Goal: Task Accomplishment & Management: Manage account settings

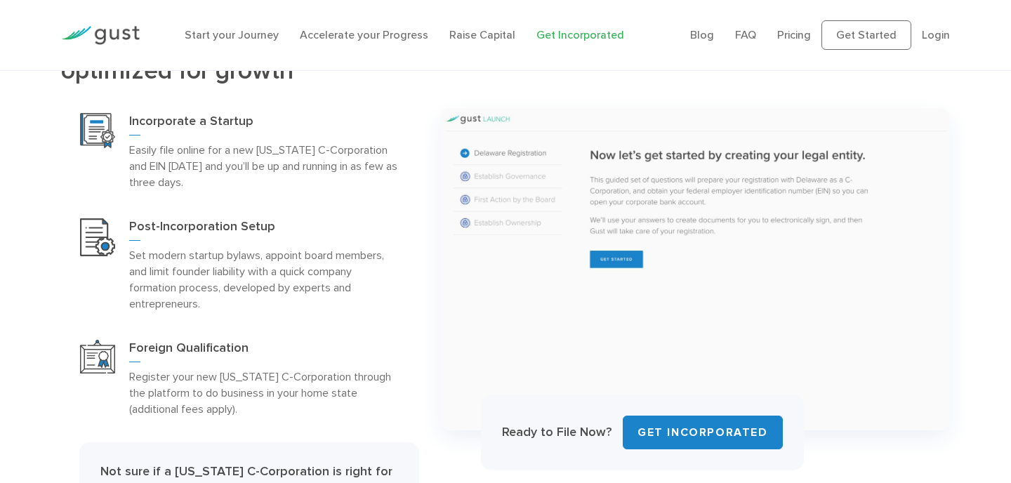
scroll to position [658, 0]
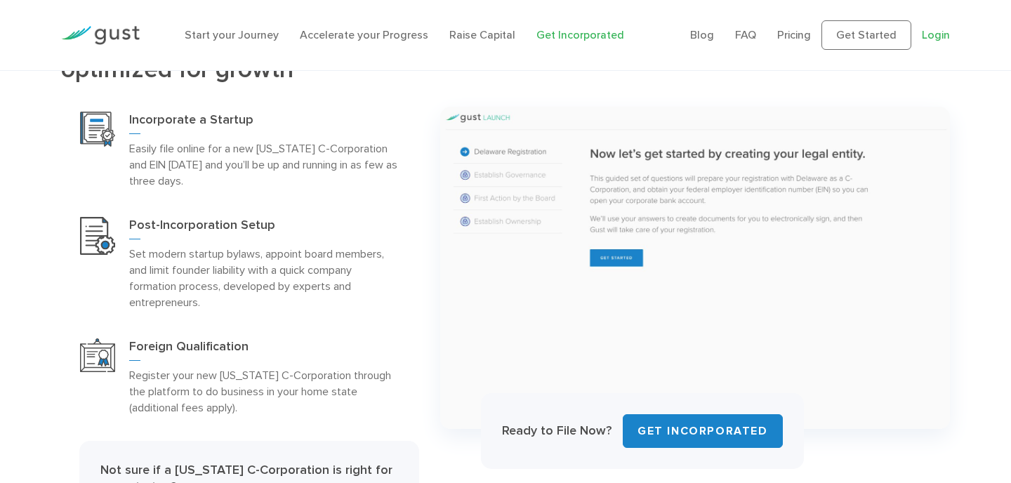
click at [938, 32] on link "Login" at bounding box center [936, 34] width 28 height 13
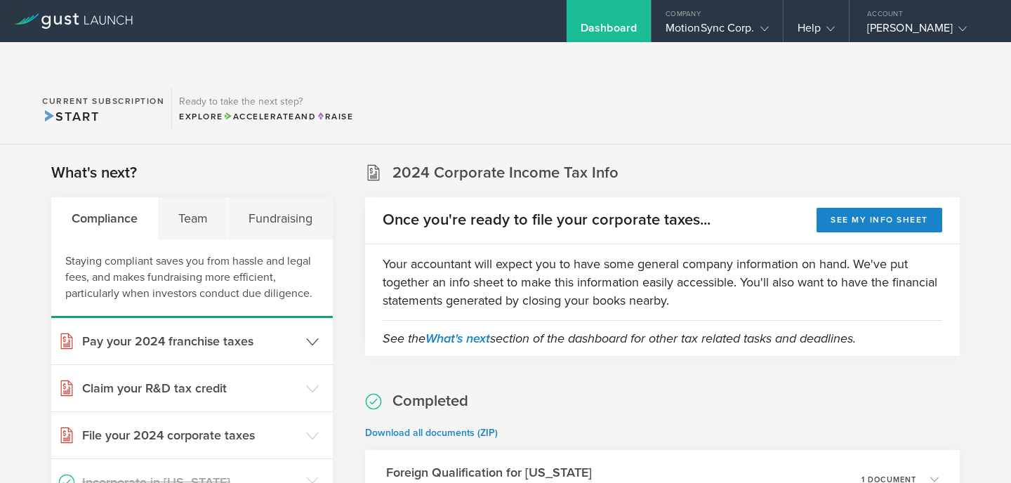
click at [317, 336] on icon at bounding box center [312, 342] width 13 height 13
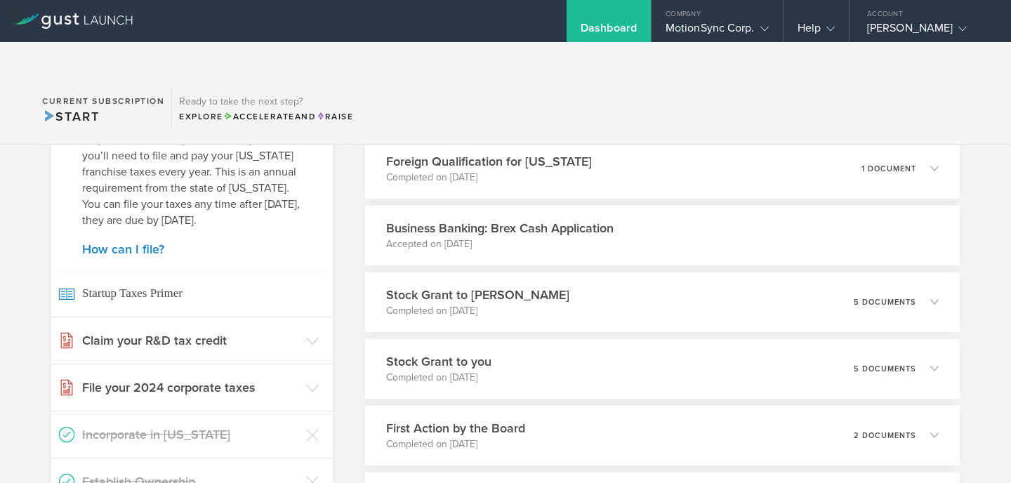
scroll to position [338, 0]
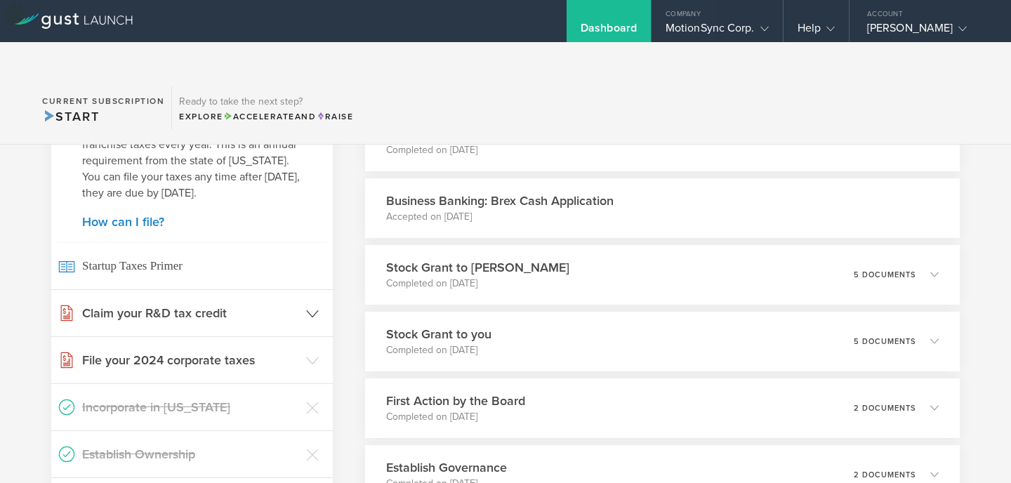
click at [310, 310] on polyline at bounding box center [312, 313] width 11 height 6
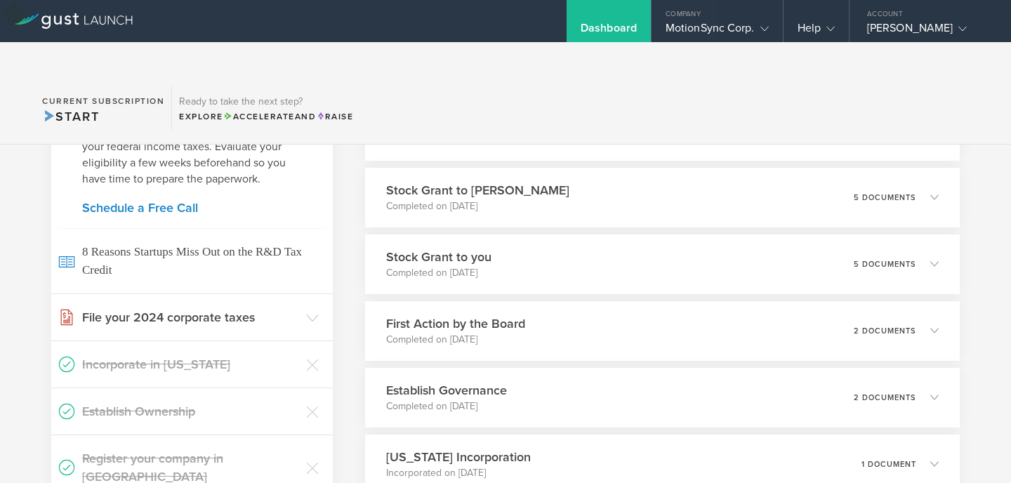
scroll to position [440, 0]
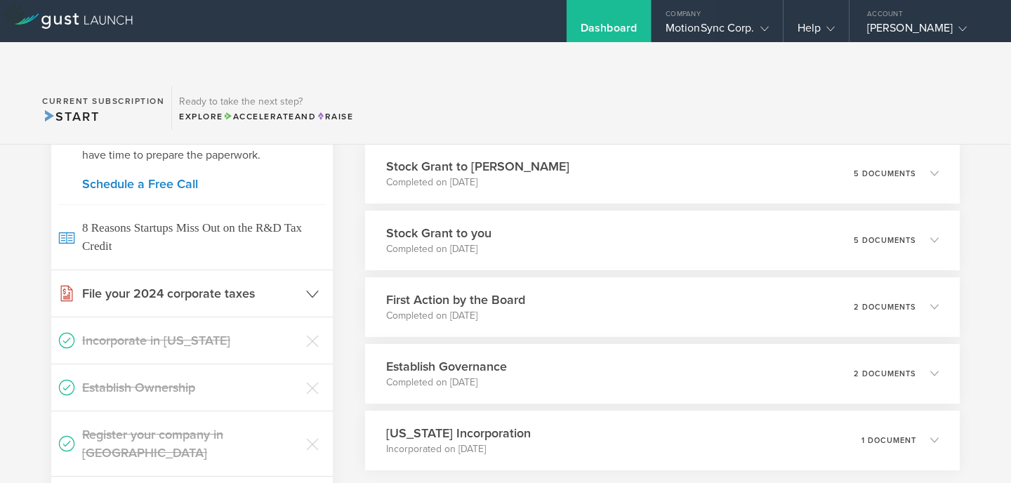
click at [314, 288] on icon at bounding box center [312, 294] width 13 height 13
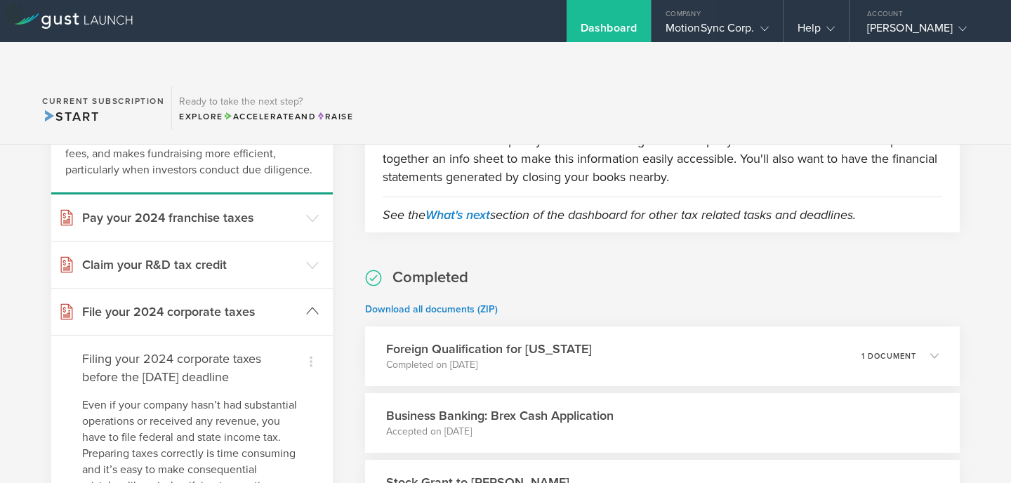
scroll to position [0, 0]
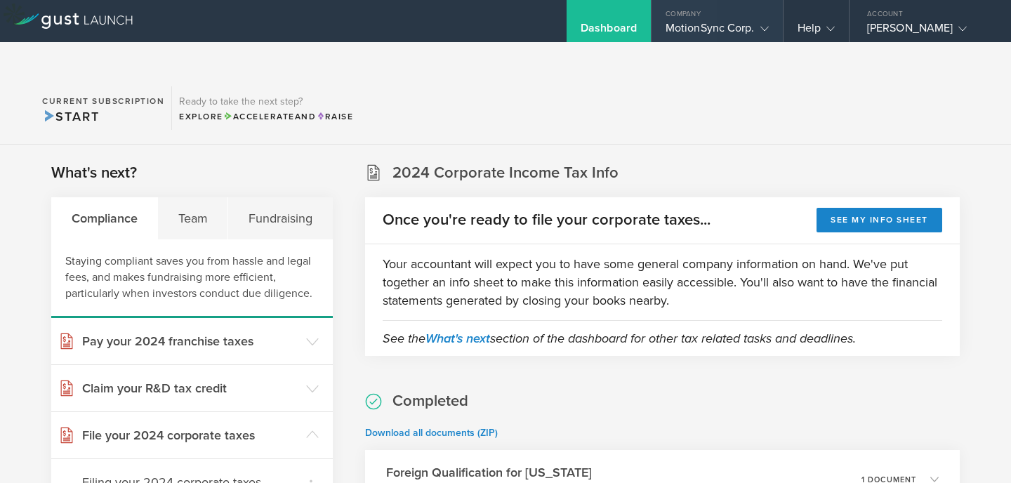
click at [761, 29] on icon at bounding box center [765, 29] width 8 height 8
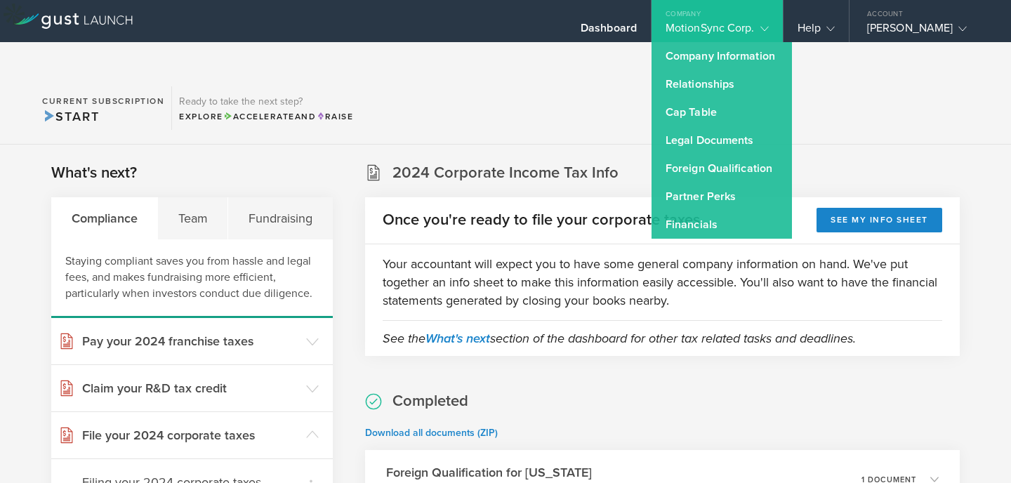
click at [856, 72] on section "Current Subscription Start Ready to take the next step? Explore Accelerate and …" at bounding box center [505, 108] width 1011 height 72
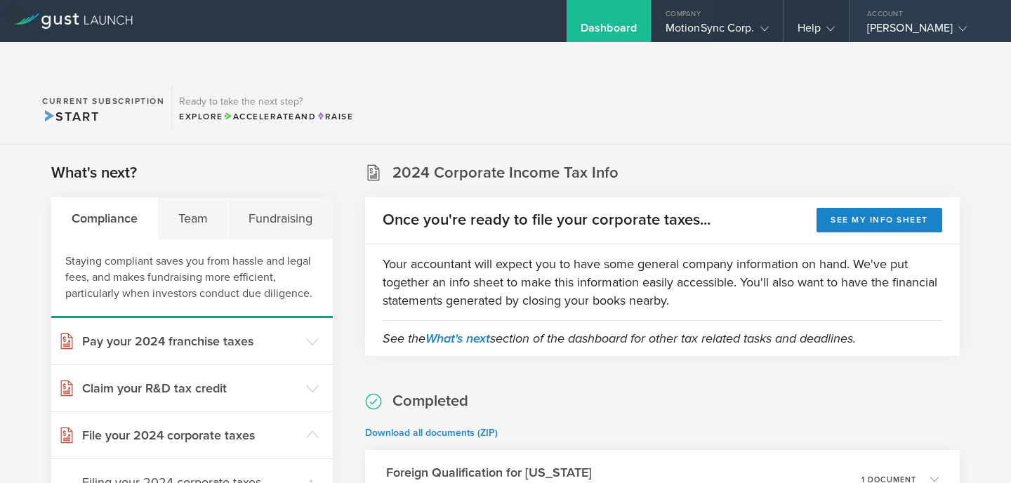
click at [867, 26] on div "Parker Sanchez-Engelmann" at bounding box center [926, 31] width 119 height 21
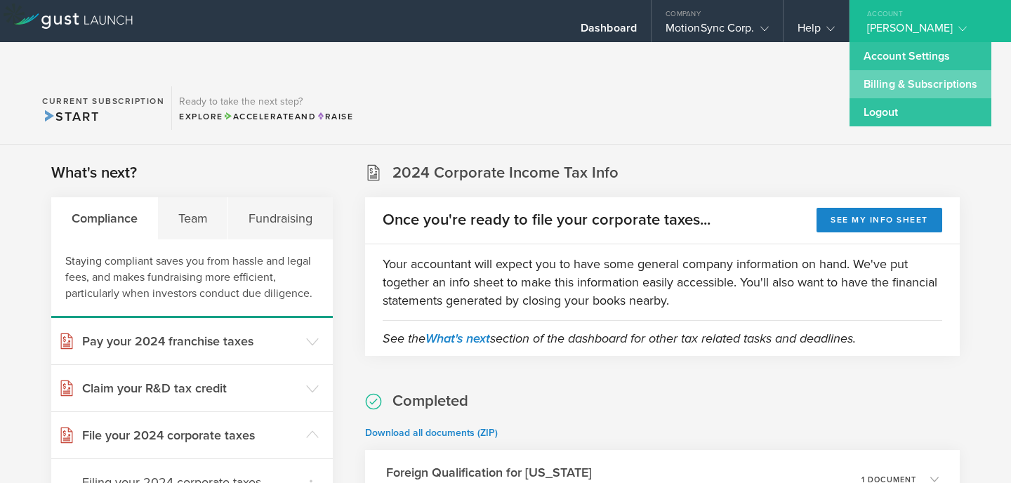
click at [850, 91] on link "Billing & Subscriptions" at bounding box center [921, 84] width 142 height 28
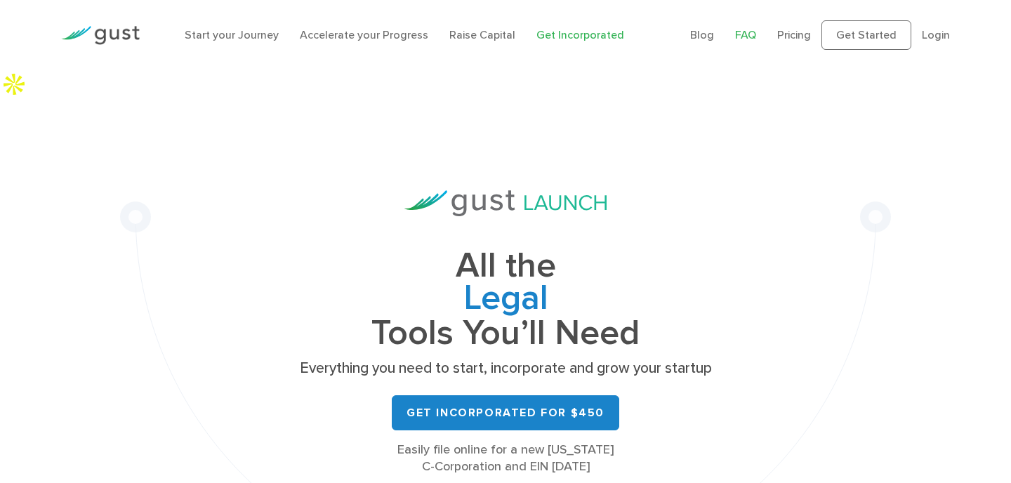
click at [747, 37] on link "FAQ" at bounding box center [745, 34] width 21 height 13
